Goal: Find specific page/section: Find specific page/section

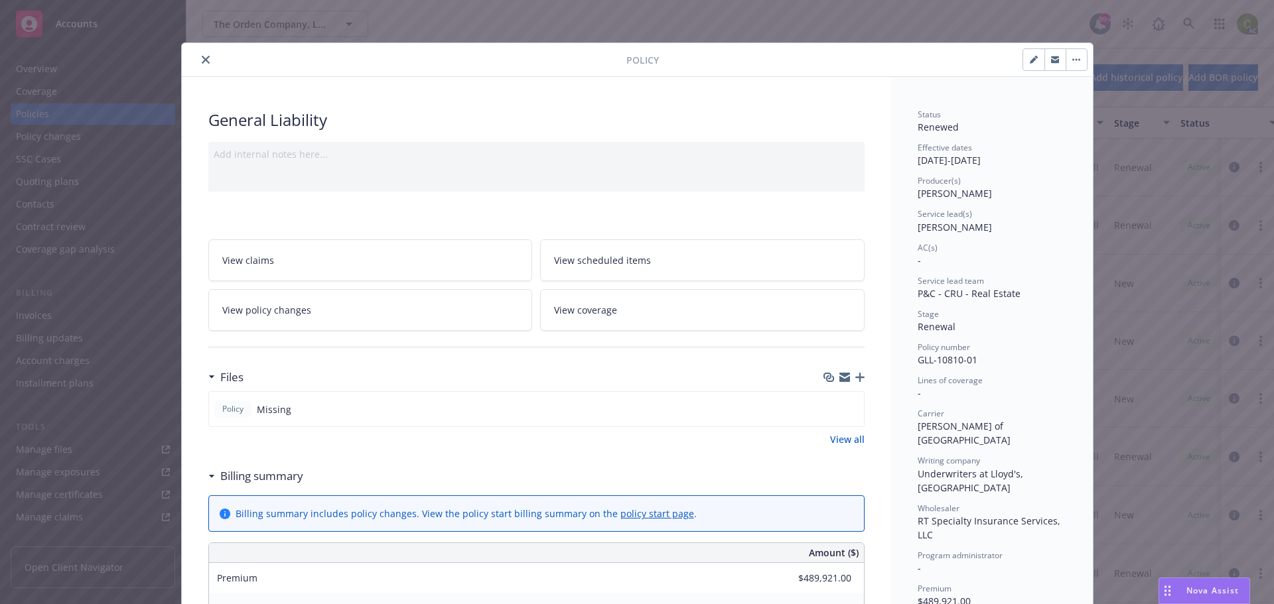
click at [200, 55] on button "close" at bounding box center [206, 60] width 16 height 16
